Goal: Task Accomplishment & Management: Complete application form

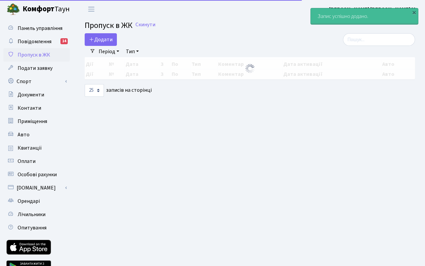
select select "25"
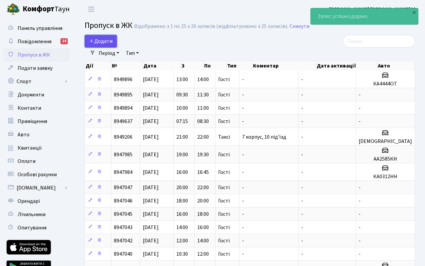
click at [102, 42] on span "Додати" at bounding box center [101, 41] width 24 height 7
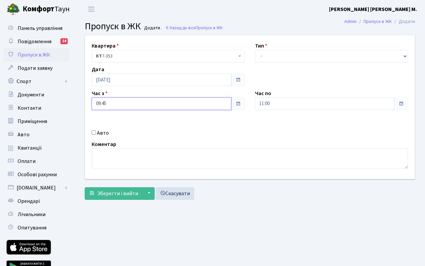
click at [115, 105] on input "09:45" at bounding box center [162, 103] width 140 height 13
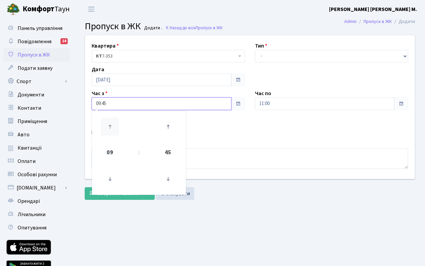
click at [111, 121] on icon at bounding box center [110, 127] width 18 height 18
type input "13:45"
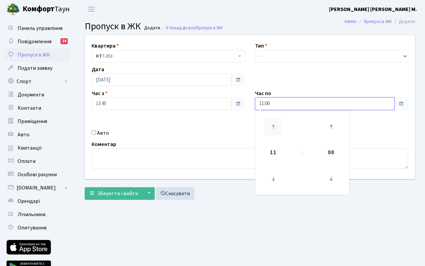
drag, startPoint x: 284, startPoint y: 106, endPoint x: 270, endPoint y: 123, distance: 21.9
click at [284, 106] on input "11:00" at bounding box center [325, 103] width 140 height 13
click at [272, 125] on icon at bounding box center [273, 127] width 18 height 18
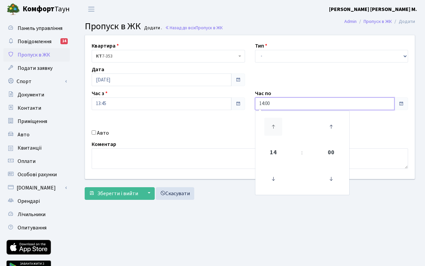
click at [272, 125] on icon at bounding box center [273, 127] width 18 height 18
type input "17:00"
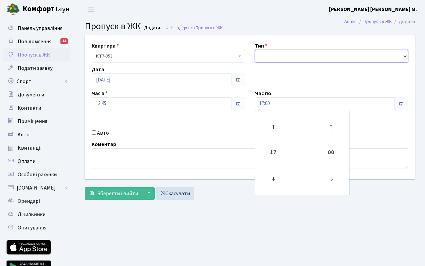
click at [281, 57] on select "- Доставка Таксі Гості Сервіс" at bounding box center [331, 56] width 153 height 13
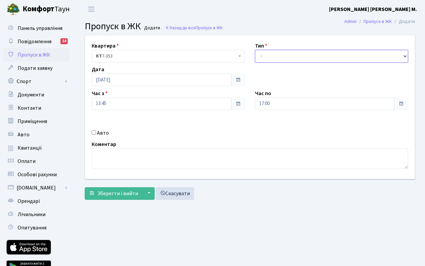
select select "3"
click at [255, 50] on select "- Доставка Таксі Гості Сервіс" at bounding box center [331, 56] width 153 height 13
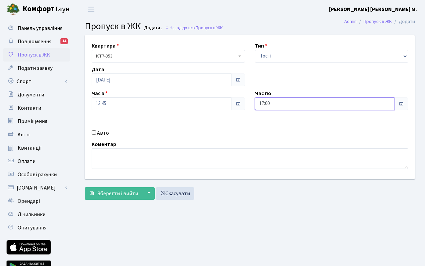
click at [302, 105] on input "17:00" at bounding box center [325, 103] width 140 height 13
click at [273, 177] on icon at bounding box center [273, 179] width 18 height 18
type input "15:00"
click at [129, 191] on span "Зберегти і вийти" at bounding box center [117, 193] width 41 height 7
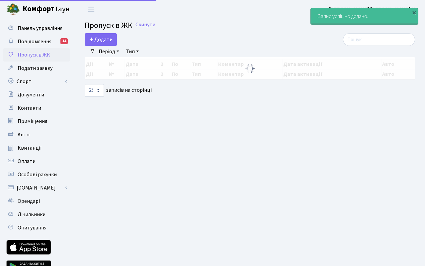
select select "25"
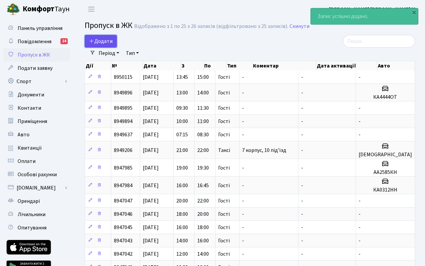
click at [106, 44] on span "Додати" at bounding box center [101, 41] width 24 height 7
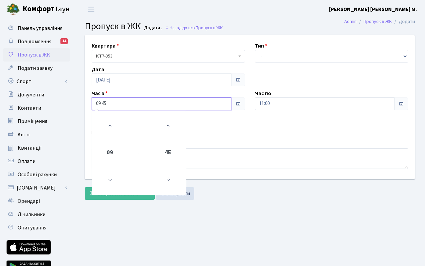
click at [112, 103] on input "09:45" at bounding box center [162, 103] width 140 height 13
click at [110, 122] on icon at bounding box center [110, 127] width 18 height 18
click at [111, 124] on icon at bounding box center [110, 127] width 18 height 18
type input "12:45"
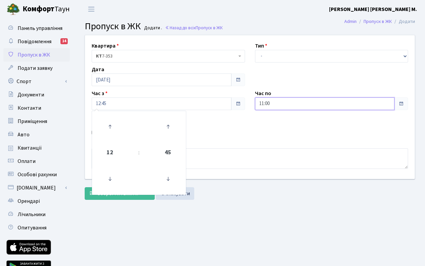
click at [278, 106] on input "11:00" at bounding box center [325, 103] width 140 height 13
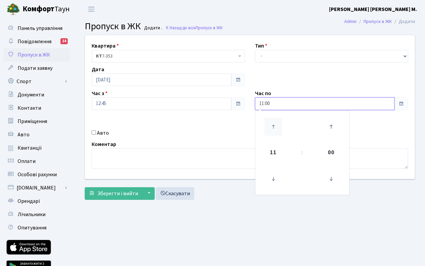
click at [272, 122] on icon at bounding box center [273, 127] width 18 height 18
click at [271, 124] on icon at bounding box center [273, 127] width 18 height 18
type input "15:00"
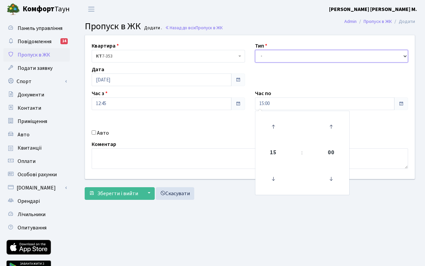
click at [286, 56] on select "- Доставка Таксі Гості Сервіс" at bounding box center [331, 56] width 153 height 13
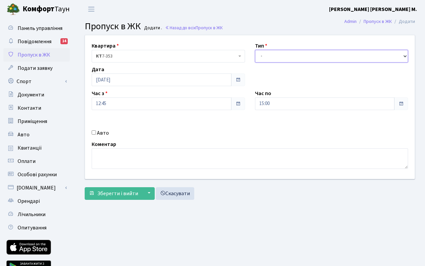
select select "3"
click at [255, 50] on select "- Доставка Таксі Гості Сервіс" at bounding box center [331, 56] width 153 height 13
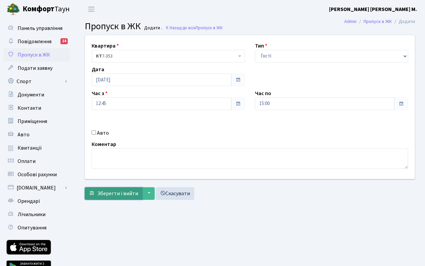
click at [116, 190] on span "Зберегти і вийти" at bounding box center [117, 193] width 41 height 7
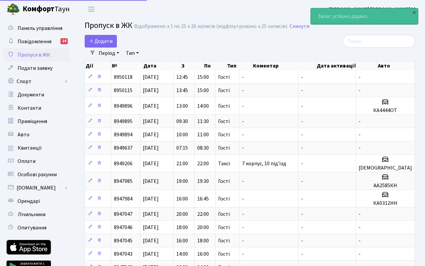
select select "25"
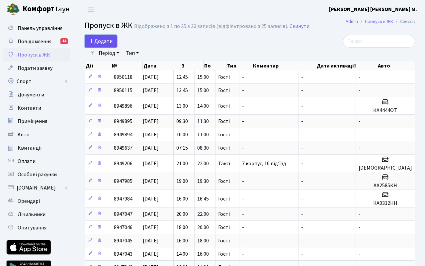
click at [103, 45] on span "Додати" at bounding box center [101, 41] width 24 height 7
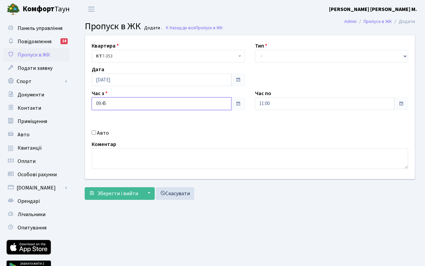
drag, startPoint x: 120, startPoint y: 103, endPoint x: 117, endPoint y: 110, distance: 7.3
click at [120, 103] on input "09:45" at bounding box center [162, 103] width 140 height 13
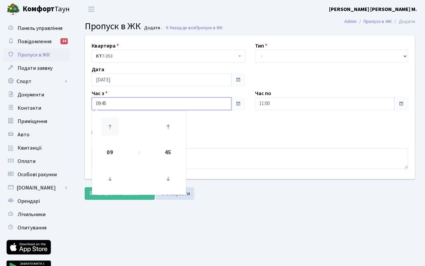
click at [110, 126] on icon at bounding box center [110, 127] width 18 height 18
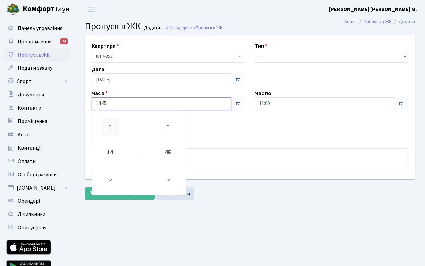
click at [110, 126] on icon at bounding box center [110, 127] width 18 height 18
click at [169, 182] on icon at bounding box center [168, 179] width 18 height 18
type input "15:15"
click at [289, 105] on input "11:00" at bounding box center [325, 103] width 140 height 13
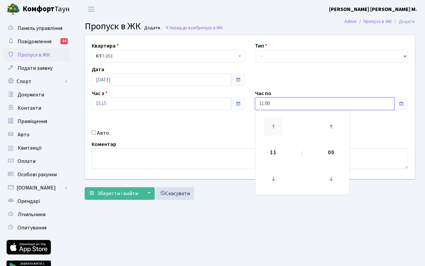
click at [271, 122] on icon at bounding box center [273, 127] width 18 height 18
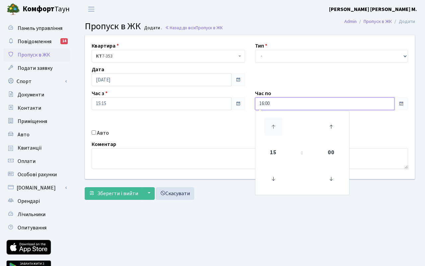
click at [271, 122] on icon at bounding box center [273, 127] width 18 height 18
click at [271, 177] on icon at bounding box center [273, 179] width 18 height 18
type input "16:00"
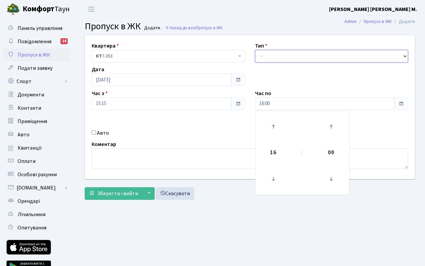
click at [291, 60] on select "- Доставка Таксі Гості Сервіс" at bounding box center [331, 56] width 153 height 13
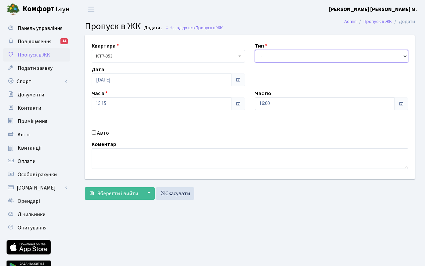
select select "3"
click at [255, 50] on select "- Доставка Таксі Гості Сервіс" at bounding box center [331, 56] width 153 height 13
drag, startPoint x: 95, startPoint y: 132, endPoint x: 189, endPoint y: 137, distance: 93.4
click at [96, 132] on input "Авто" at bounding box center [94, 132] width 4 height 4
checkbox input "true"
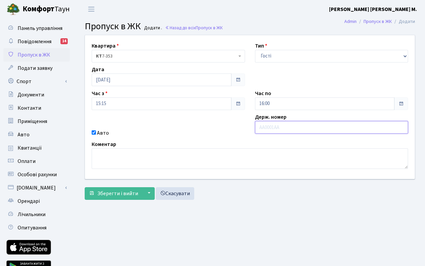
paste input "КА2900КХ"
type input "КА2900КХ"
click at [116, 193] on span "Зберегти і вийти" at bounding box center [117, 193] width 41 height 7
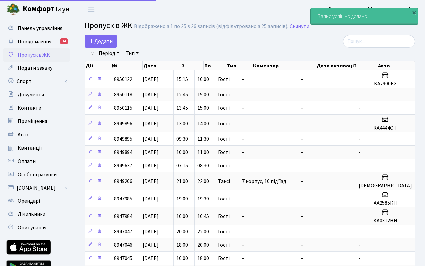
select select "25"
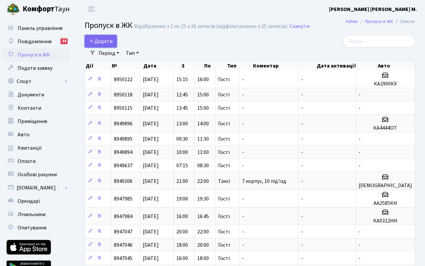
drag, startPoint x: 102, startPoint y: 45, endPoint x: 104, endPoint y: 53, distance: 8.7
click at [102, 45] on span "Додати" at bounding box center [101, 41] width 24 height 7
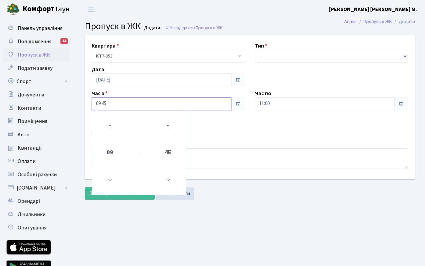
click at [116, 107] on input "09:45" at bounding box center [162, 103] width 140 height 13
click at [111, 127] on icon at bounding box center [110, 127] width 18 height 18
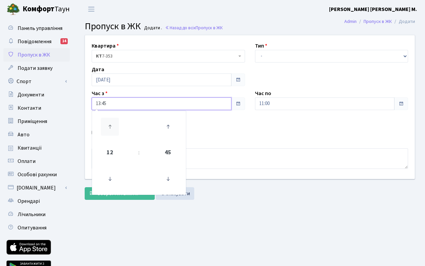
click at [111, 127] on icon at bounding box center [110, 127] width 18 height 18
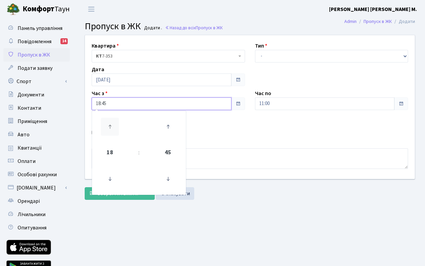
click at [111, 127] on icon at bounding box center [110, 127] width 18 height 18
click at [169, 183] on icon at bounding box center [168, 179] width 18 height 18
type input "19:30"
click at [254, 131] on div "Квартира <b>КТ</b>&nbsp;&nbsp;&nbsp;&nbsp;7-353 <b>КТ</b>&nbsp;&nbsp;&nbsp;&nbs…" at bounding box center [250, 107] width 340 height 144
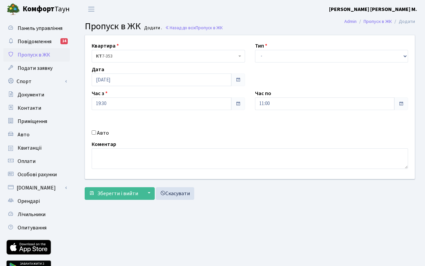
click at [95, 133] on input "Авто" at bounding box center [94, 132] width 4 height 4
checkbox input "true"
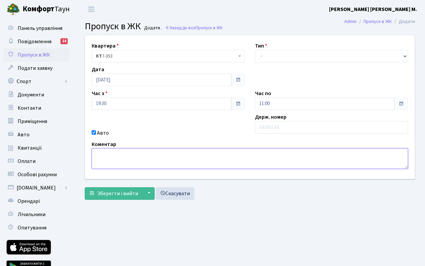
paste textarea "КА3139ІВ"
type textarea "КА3139ІВ"
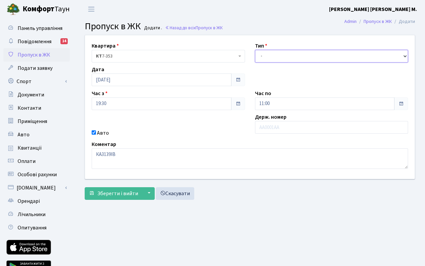
click at [278, 57] on select "- Доставка Таксі Гості Сервіс" at bounding box center [331, 56] width 153 height 13
select select "3"
click at [255, 50] on select "- Доставка Таксі Гості Сервіс" at bounding box center [331, 56] width 153 height 13
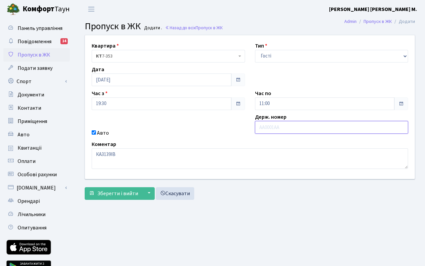
click at [274, 128] on input "text" at bounding box center [331, 127] width 153 height 13
paste input "КА3139ІВ"
type input "КА3139ІВ"
click at [291, 106] on input "11:00" at bounding box center [325, 103] width 140 height 13
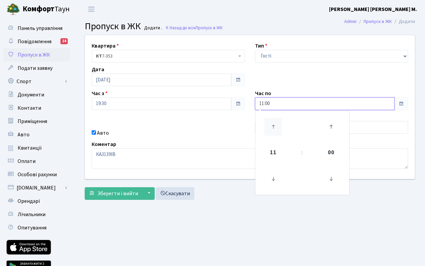
click at [275, 124] on icon at bounding box center [273, 127] width 18 height 18
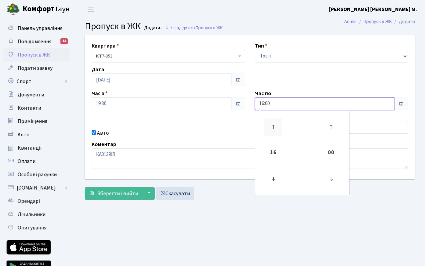
click at [275, 124] on icon at bounding box center [273, 127] width 18 height 18
type input "20:00"
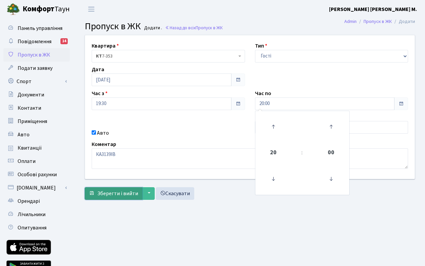
click at [111, 194] on span "Зберегти і вийти" at bounding box center [117, 193] width 41 height 7
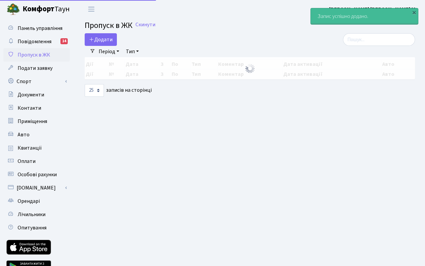
select select "25"
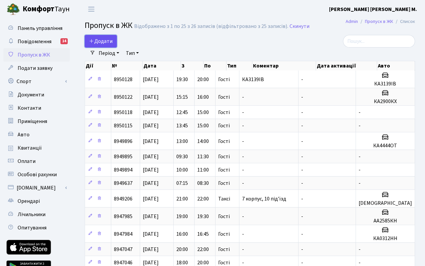
click at [107, 40] on span "Додати" at bounding box center [101, 41] width 24 height 7
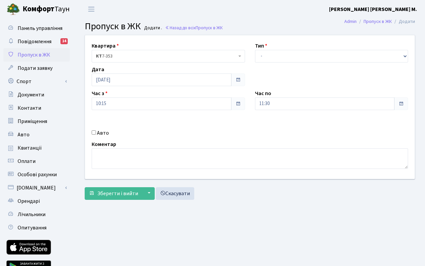
click at [96, 134] on div "Авто" at bounding box center [168, 133] width 163 height 8
click at [96, 133] on input "Авто" at bounding box center [94, 132] width 4 height 4
checkbox input "true"
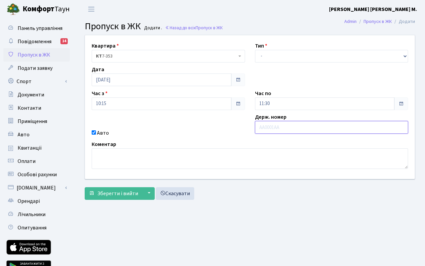
click at [354, 129] on input "text" at bounding box center [331, 127] width 153 height 13
type input "аа1027мк"
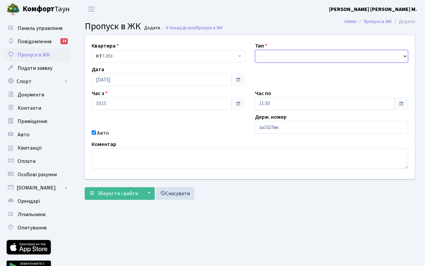
click at [316, 58] on select "- Доставка Таксі Гості Сервіс" at bounding box center [331, 56] width 153 height 13
select select "1"
click at [255, 50] on select "- Доставка Таксі Гості Сервіс" at bounding box center [331, 56] width 153 height 13
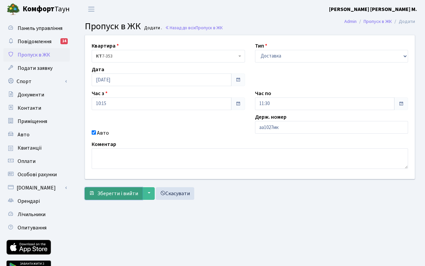
click at [117, 195] on span "Зберегти і вийти" at bounding box center [117, 193] width 41 height 7
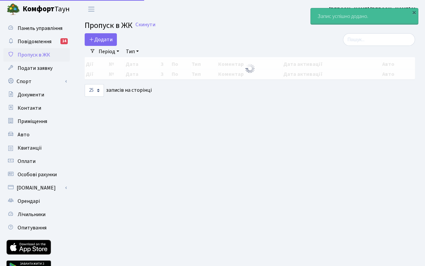
select select "25"
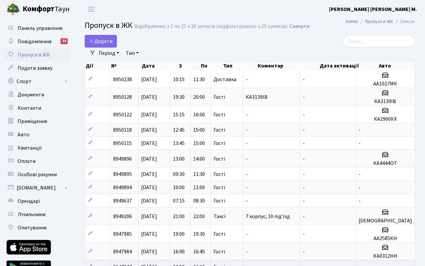
scroll to position [0, 0]
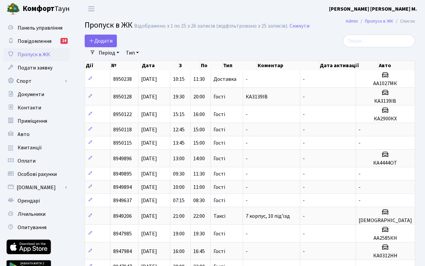
click at [425, 265] on html "Комфорт Таун Туракулова О. М. Мій обліковий запис Вийти Панель управління Повід…" at bounding box center [212, 252] width 425 height 504
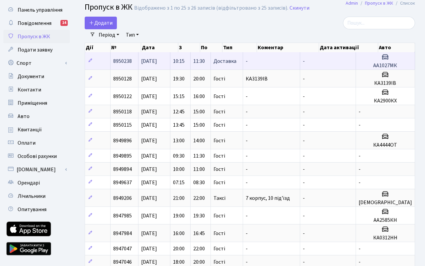
scroll to position [0, 0]
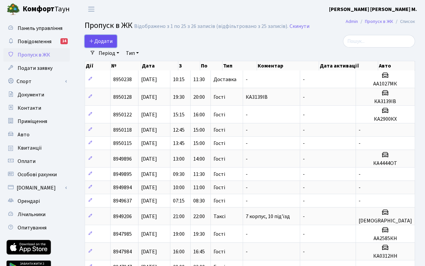
click at [111, 44] on span "Додати" at bounding box center [101, 41] width 24 height 7
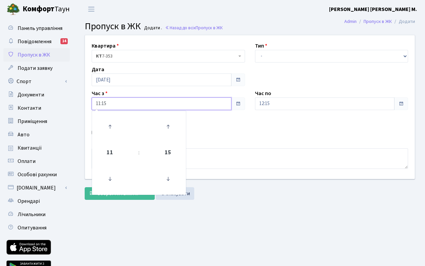
click at [134, 105] on input "11:15" at bounding box center [162, 103] width 140 height 13
click at [113, 130] on icon at bounding box center [110, 127] width 18 height 18
type input "13:15"
click at [283, 106] on input "12:15" at bounding box center [325, 103] width 140 height 13
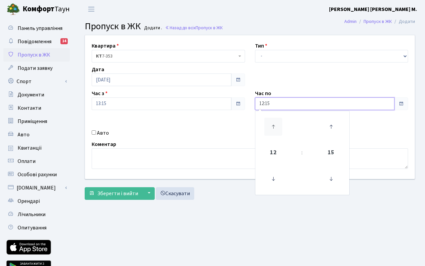
click at [276, 126] on icon at bounding box center [273, 127] width 18 height 18
type input "15:15"
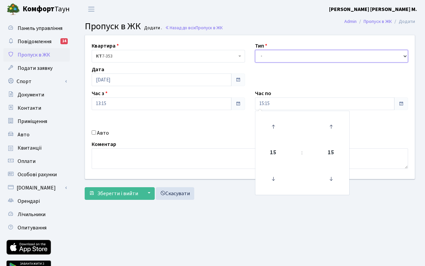
click at [294, 55] on select "- Доставка Таксі Гості Сервіс" at bounding box center [331, 56] width 153 height 13
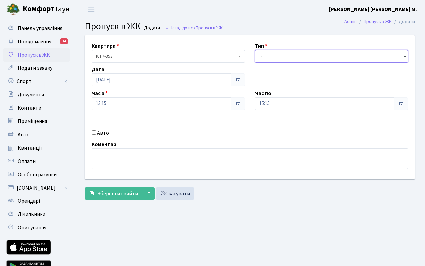
select select "3"
click at [255, 50] on select "- Доставка Таксі Гості Сервіс" at bounding box center [331, 56] width 153 height 13
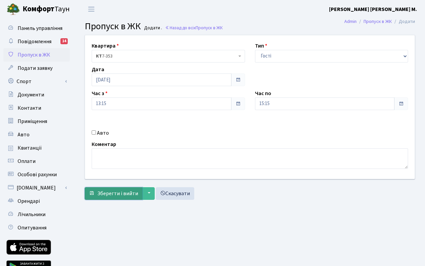
click at [114, 195] on span "Зберегти і вийти" at bounding box center [117, 193] width 41 height 7
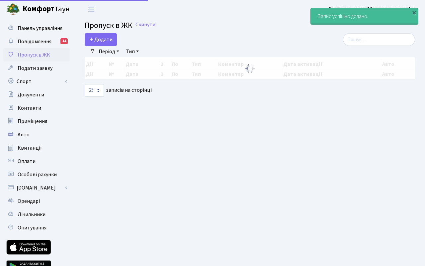
select select "25"
